Goal: Book appointment/travel/reservation

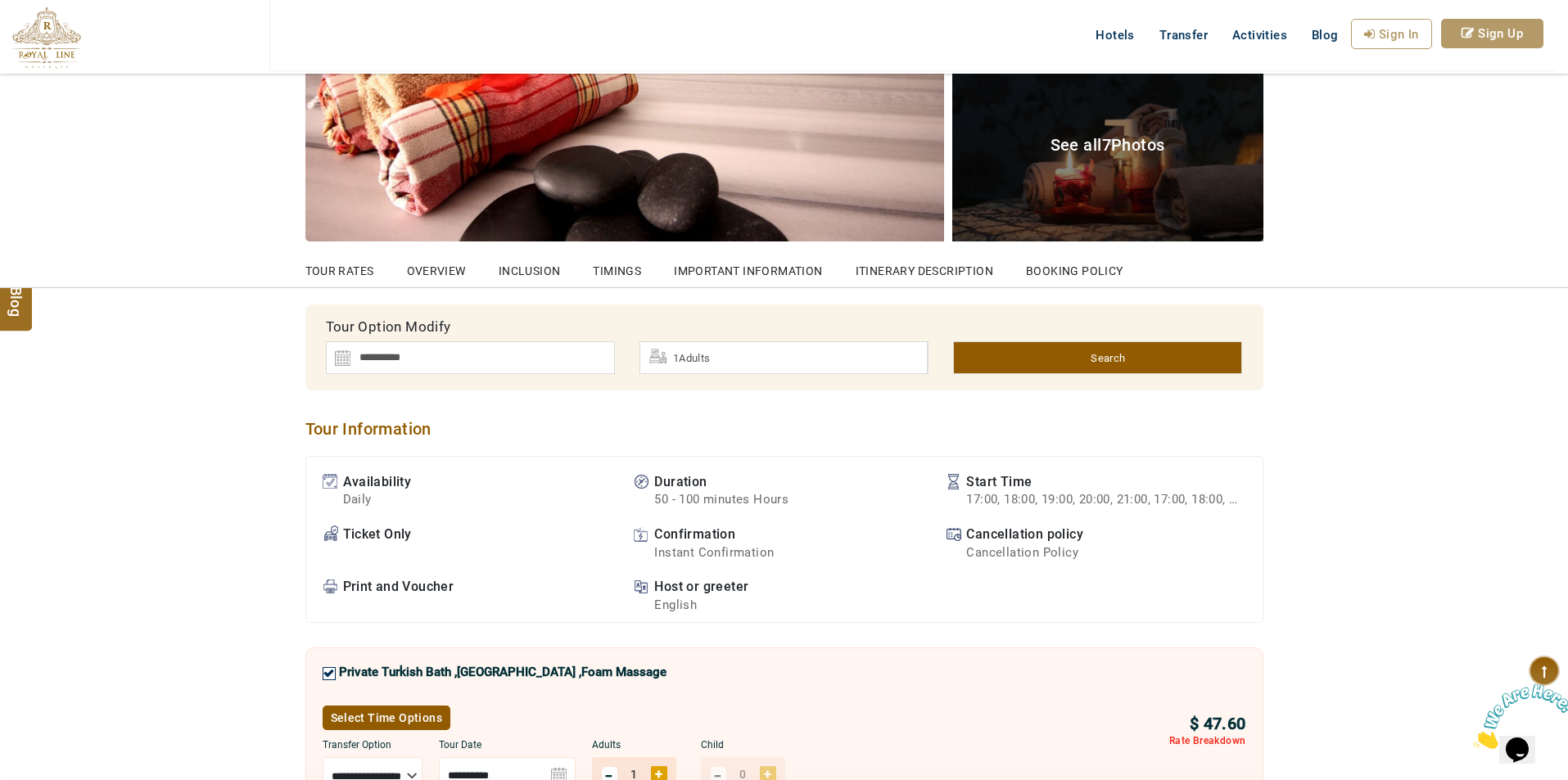
scroll to position [410, 0]
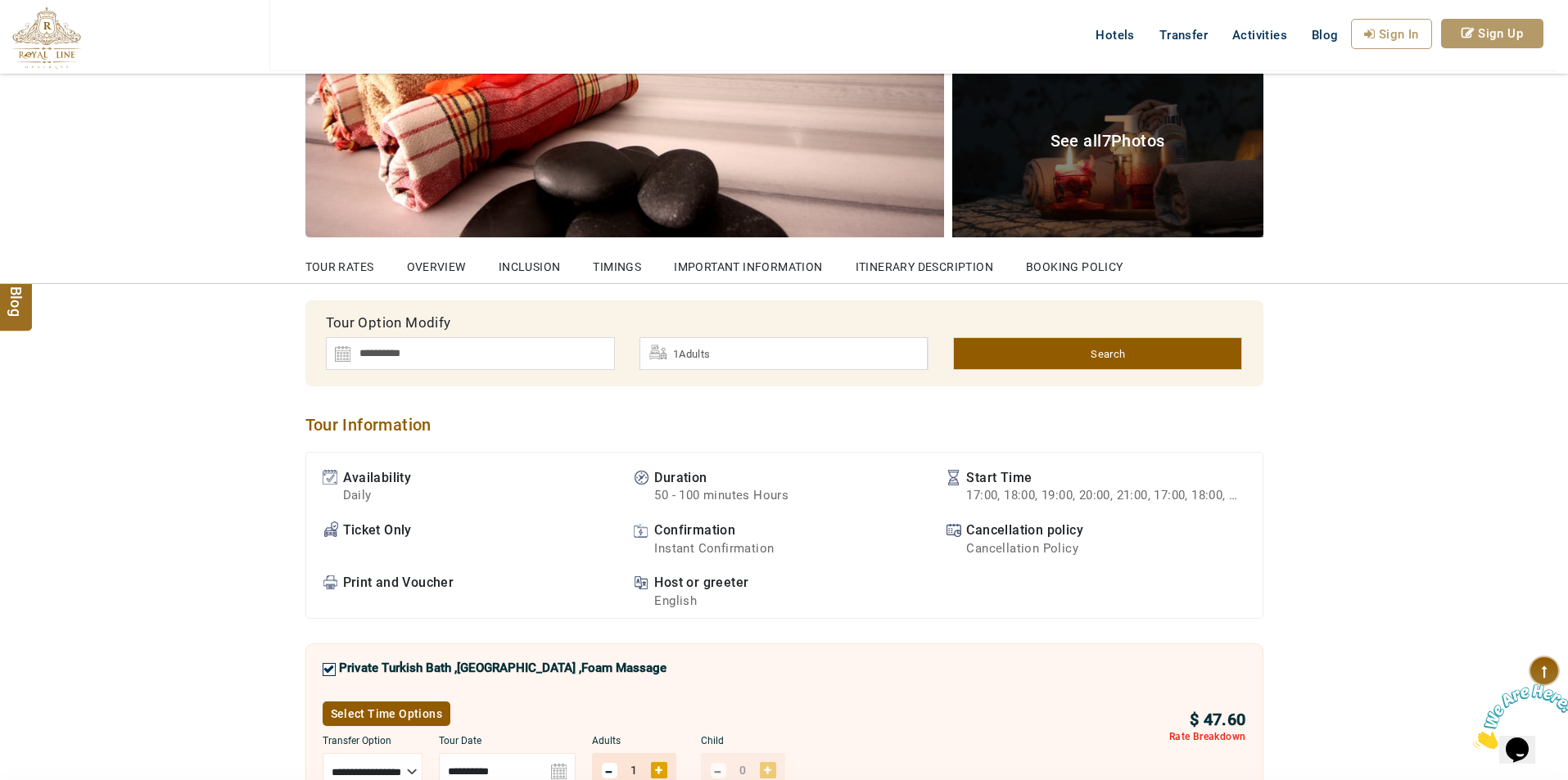
click at [475, 350] on img at bounding box center [470, 353] width 289 height 33
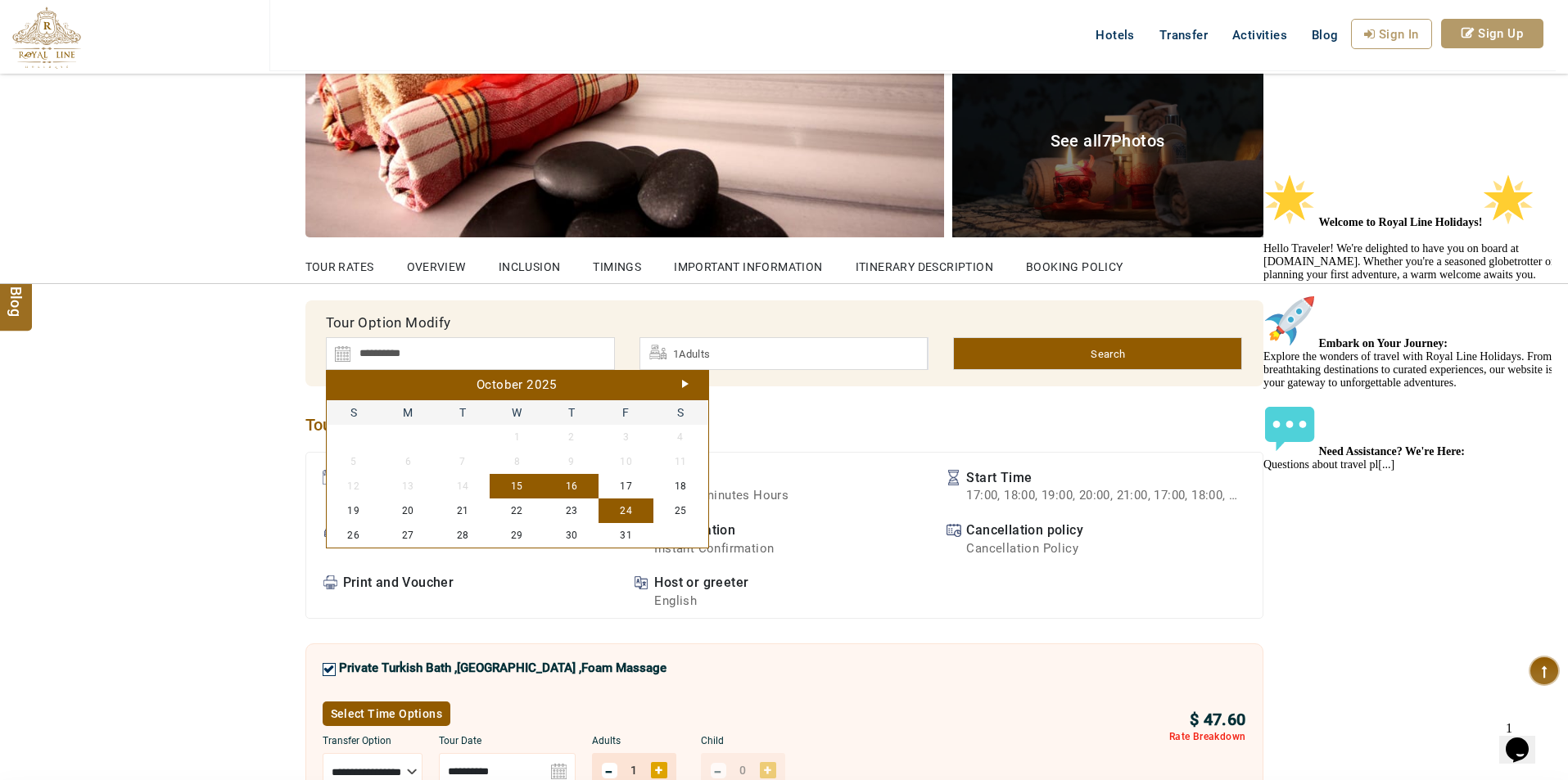
click at [630, 511] on link "24" at bounding box center [626, 511] width 55 height 25
type input "**********"
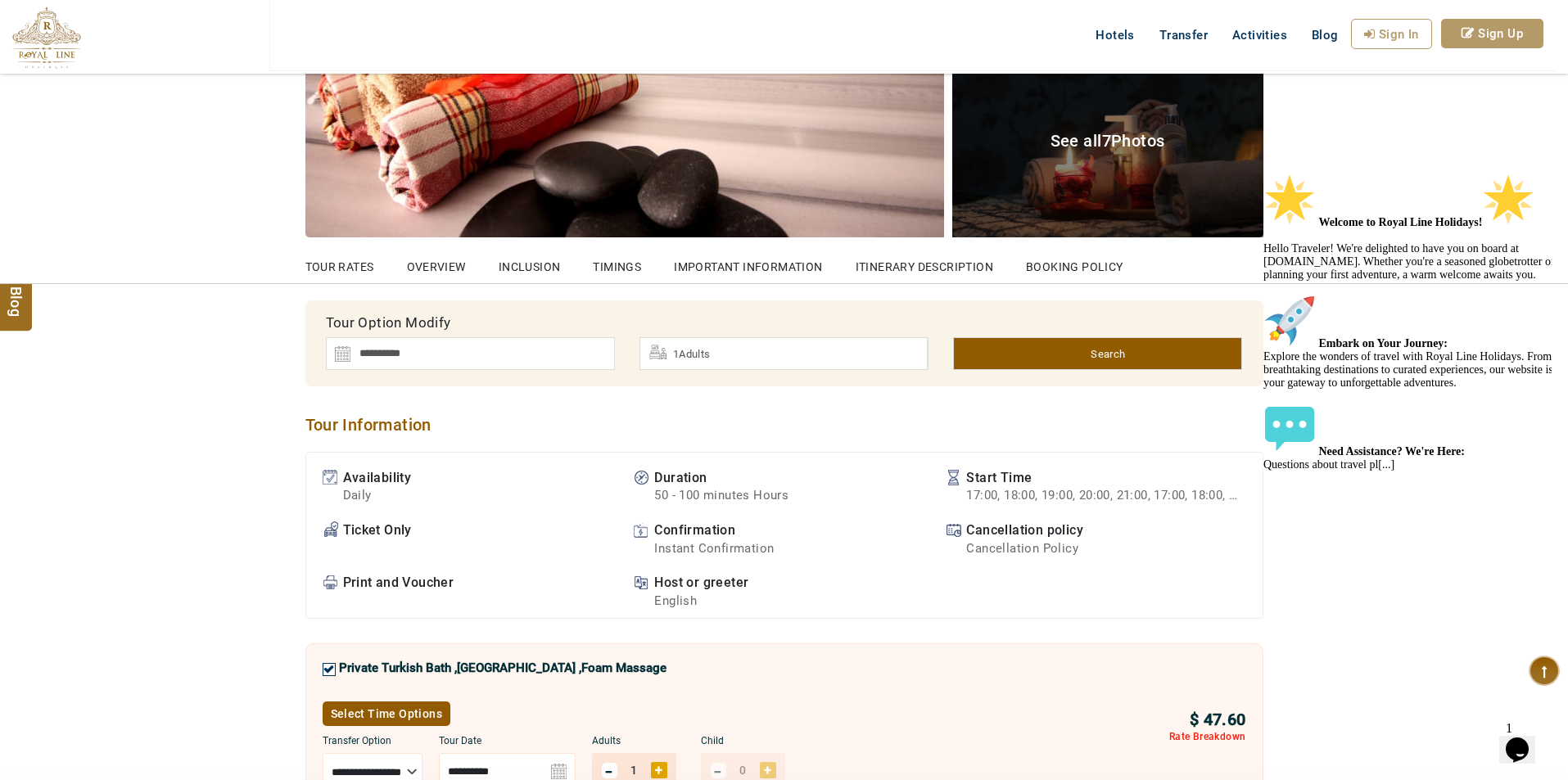
click at [750, 356] on div "1Adults" at bounding box center [784, 353] width 288 height 33
click at [784, 435] on div "+" at bounding box center [784, 439] width 16 height 16
click at [731, 435] on div "-" at bounding box center [735, 439] width 17 height 17
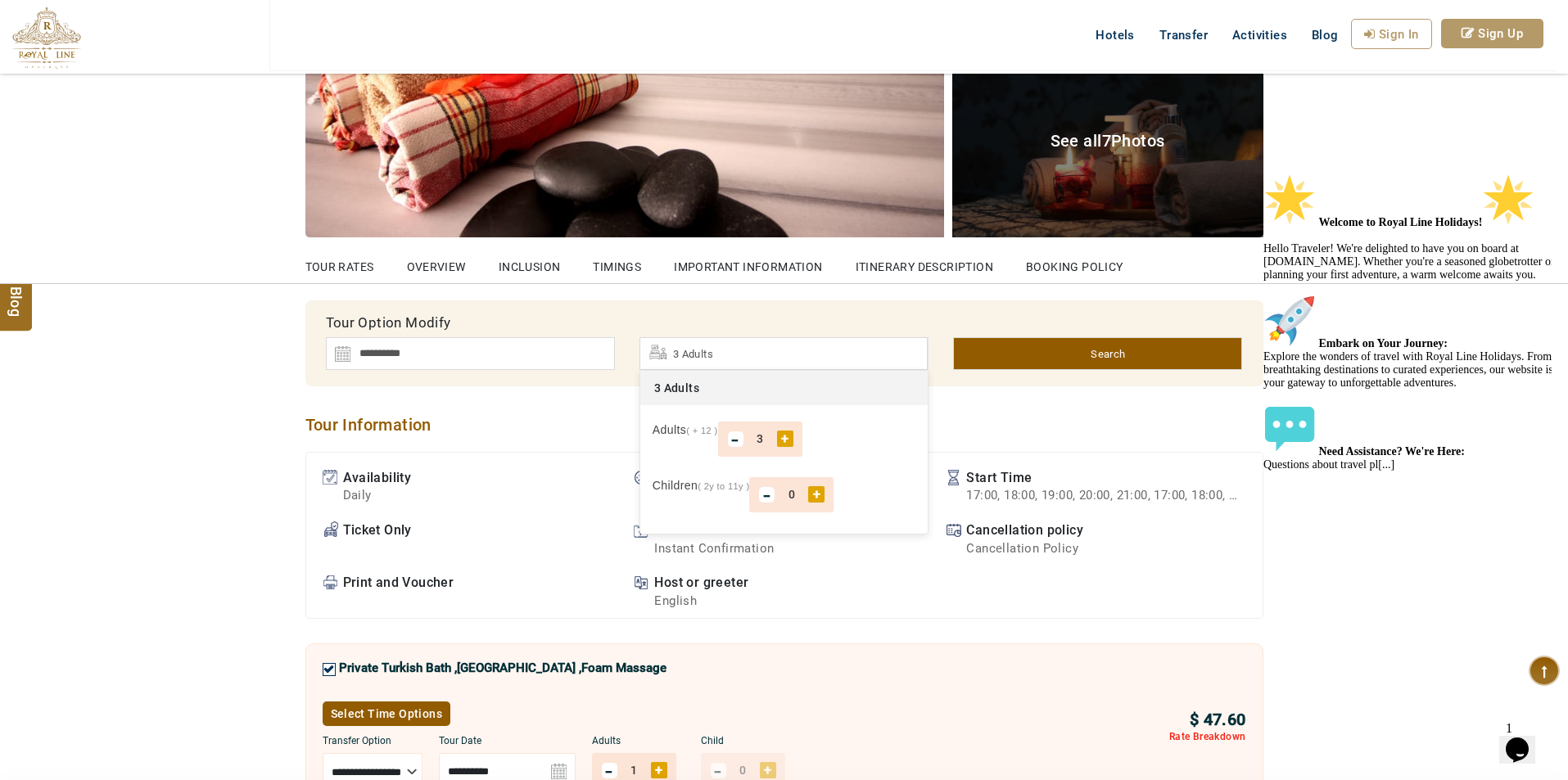
click at [1074, 365] on link "Search" at bounding box center [1097, 353] width 289 height 33
drag, startPoint x: 1052, startPoint y: 357, endPoint x: 957, endPoint y: 443, distance: 128.1
click at [1053, 356] on link "Search" at bounding box center [1097, 353] width 289 height 33
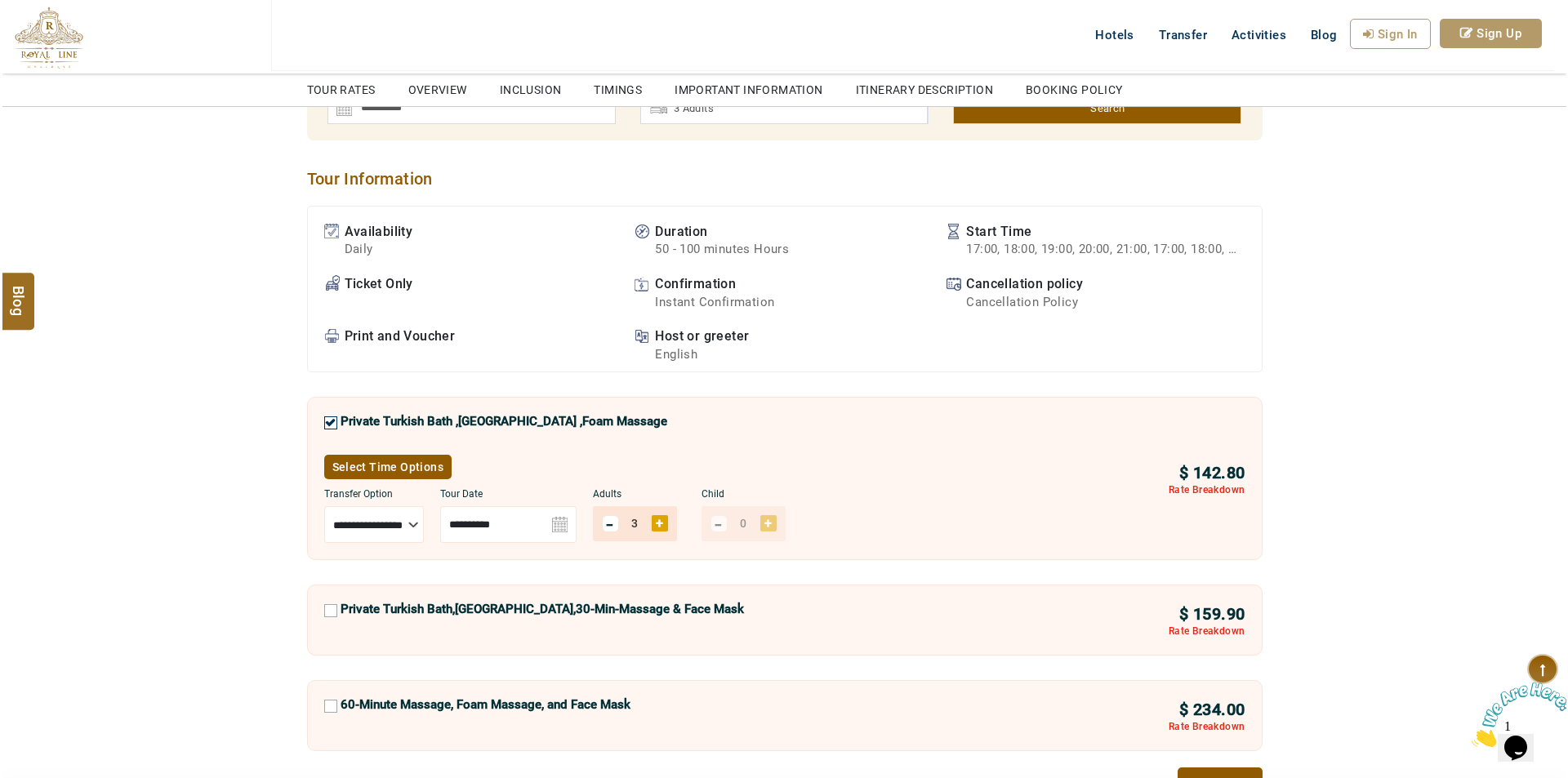
scroll to position [816, 0]
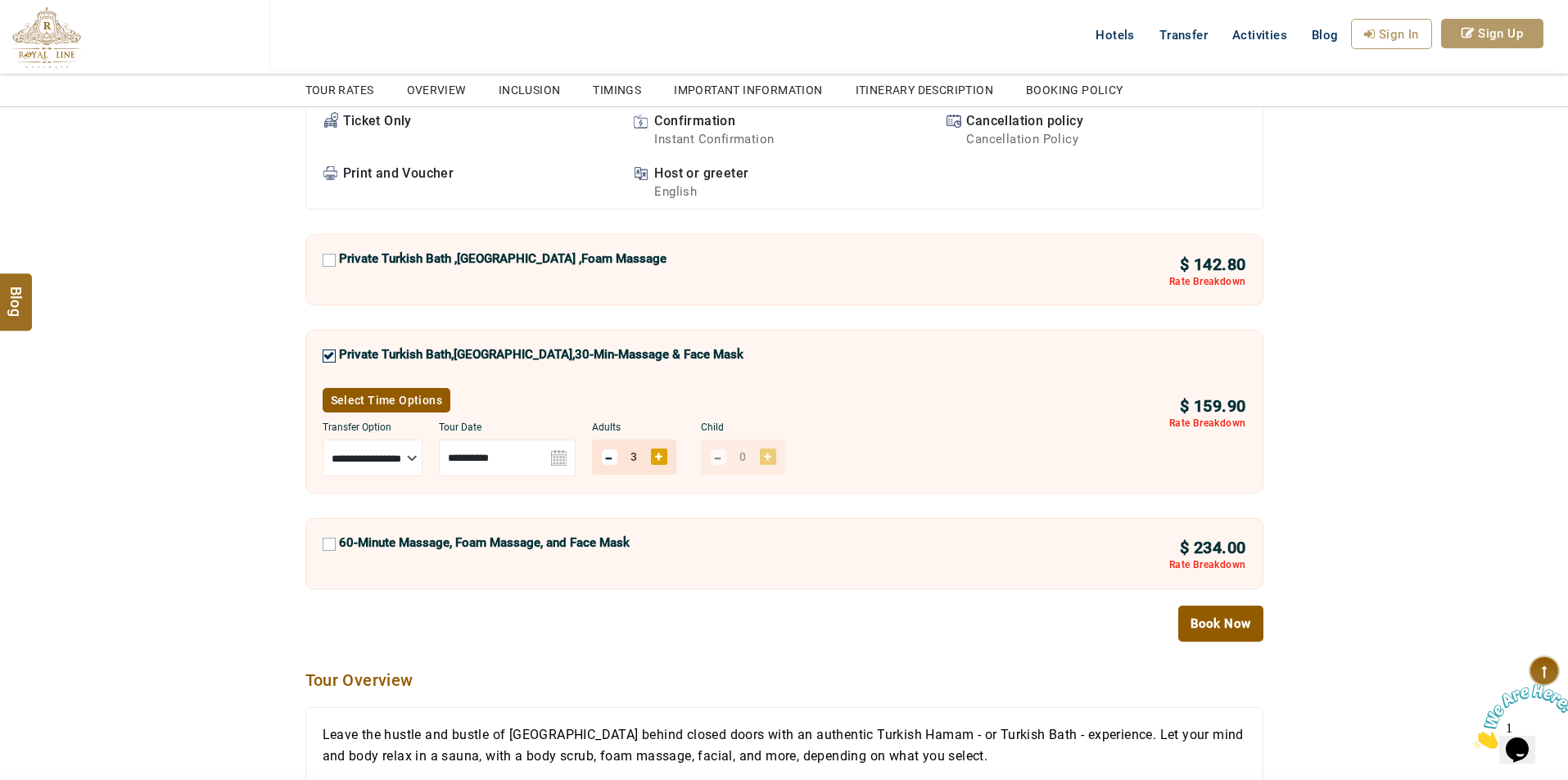
click at [416, 400] on link "Select Time Options" at bounding box center [386, 401] width 128 height 25
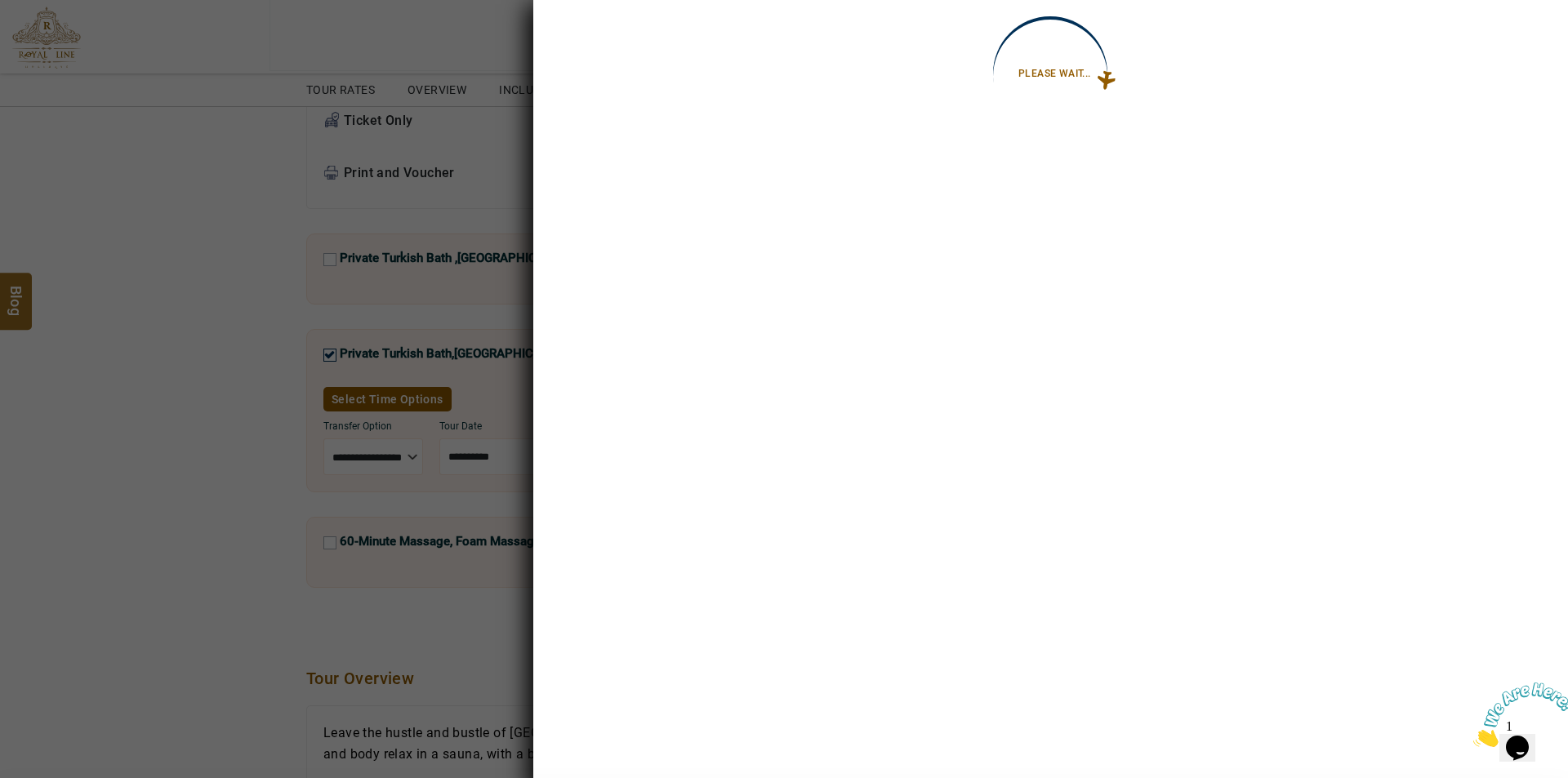
select select "*"
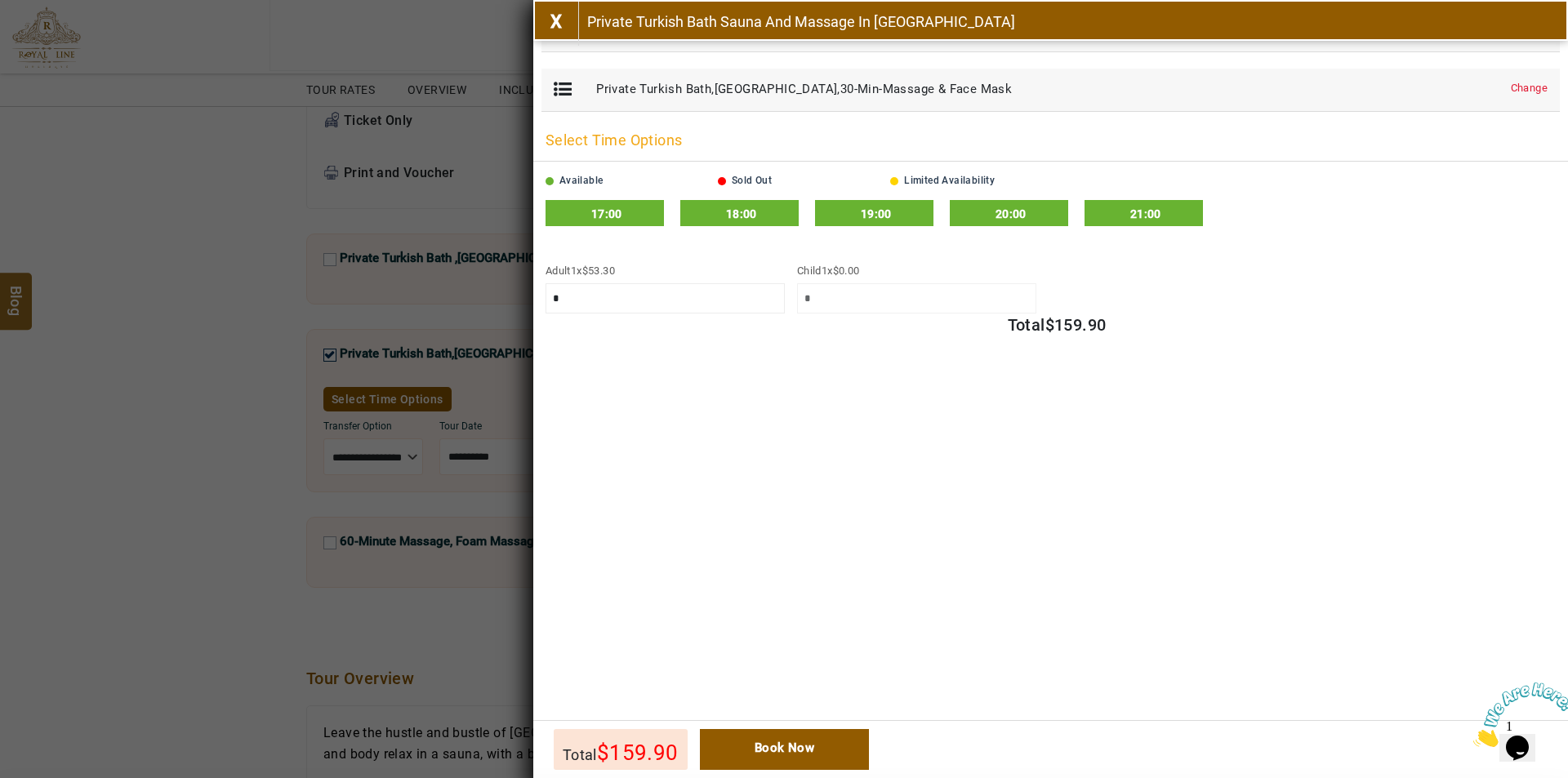
click at [1009, 217] on span "20:00" at bounding box center [1011, 214] width 31 height 13
drag, startPoint x: 765, startPoint y: 756, endPoint x: 785, endPoint y: 746, distance: 22.4
click at [766, 756] on link "Book Now" at bounding box center [784, 750] width 170 height 41
